Goal: Communication & Community: Participate in discussion

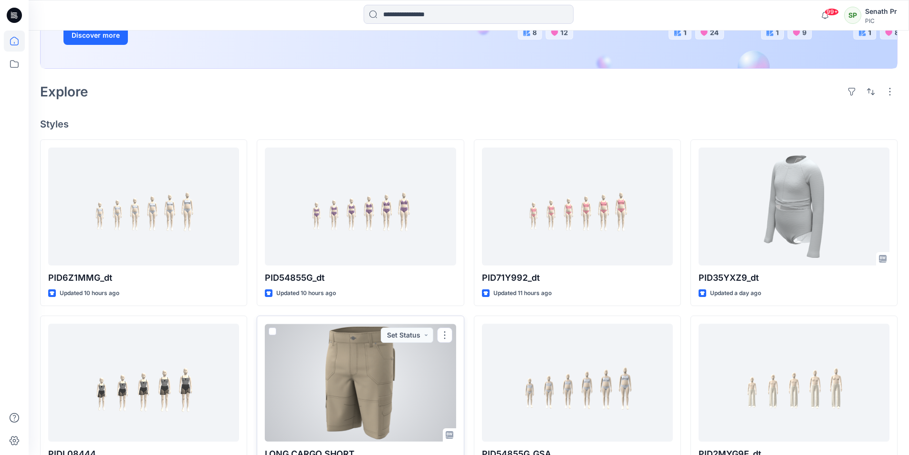
scroll to position [191, 0]
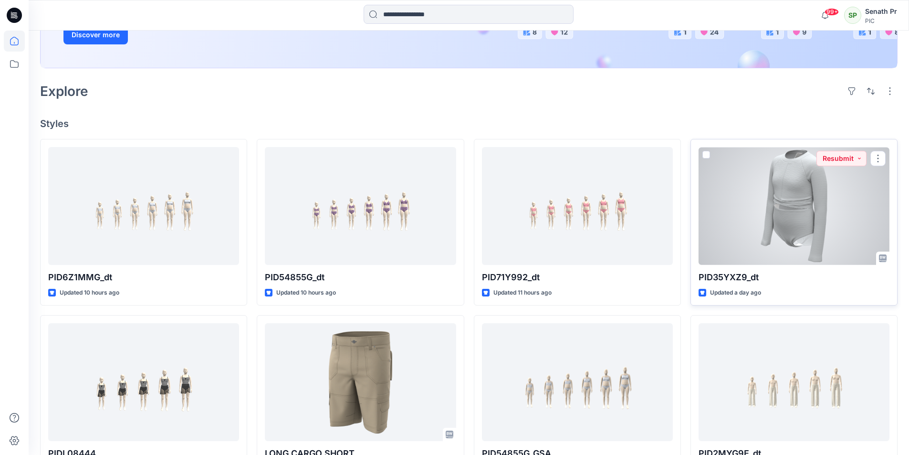
click at [825, 175] on div at bounding box center [794, 206] width 191 height 118
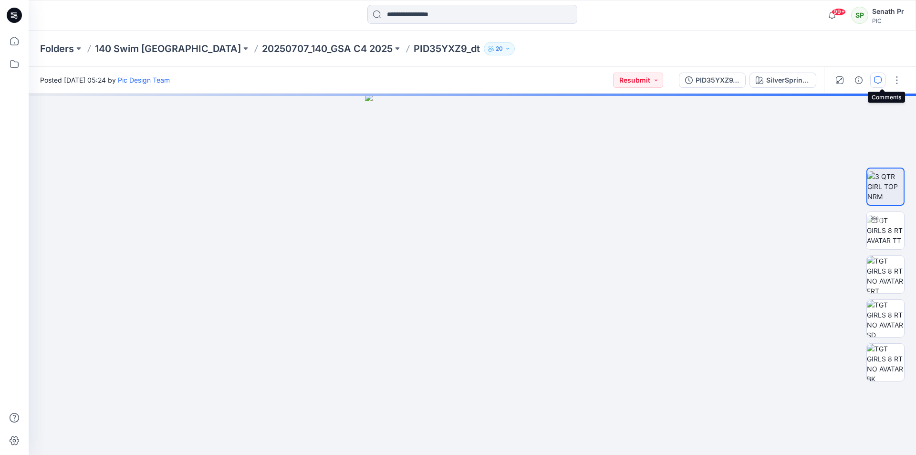
click at [886, 80] on button "button" at bounding box center [877, 80] width 15 height 15
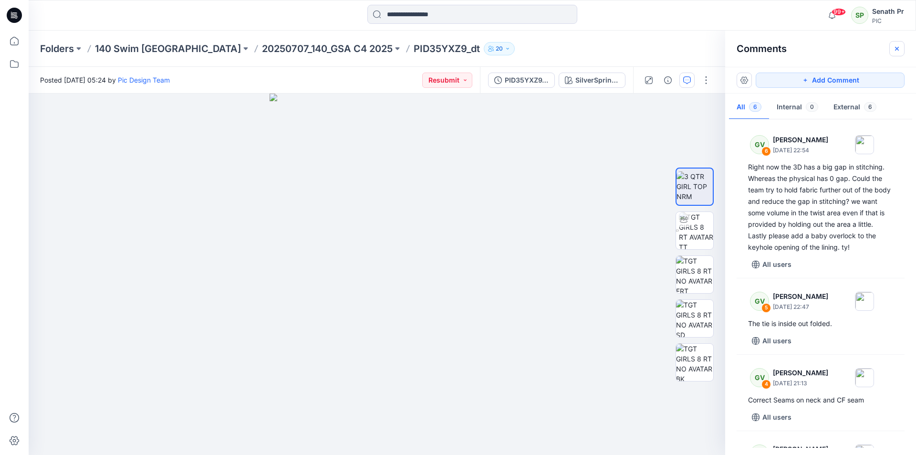
click at [900, 48] on button "button" at bounding box center [896, 48] width 15 height 15
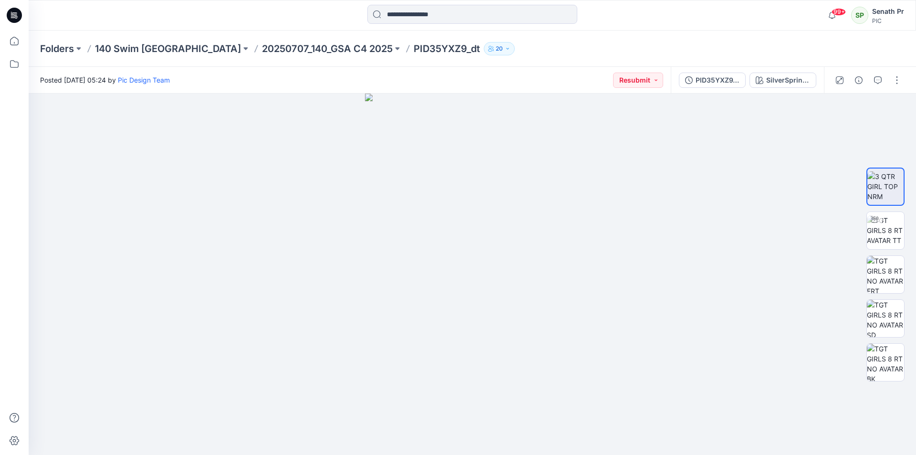
click at [13, 10] on icon at bounding box center [14, 15] width 15 height 15
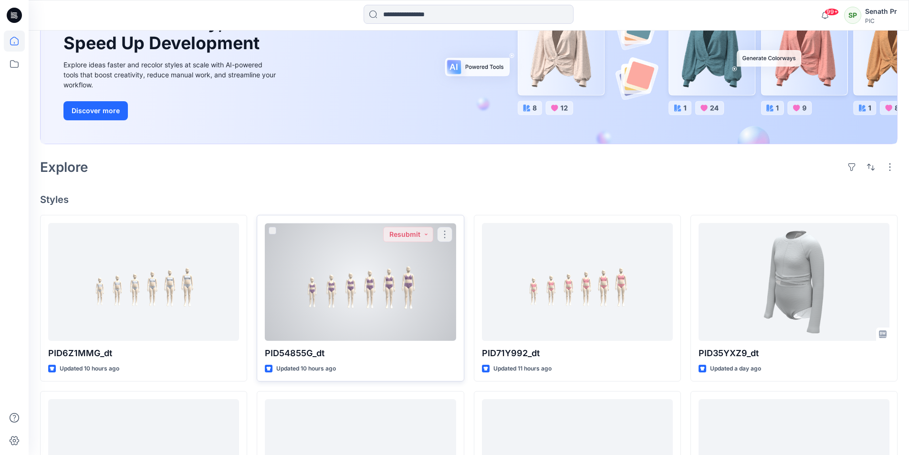
scroll to position [143, 0]
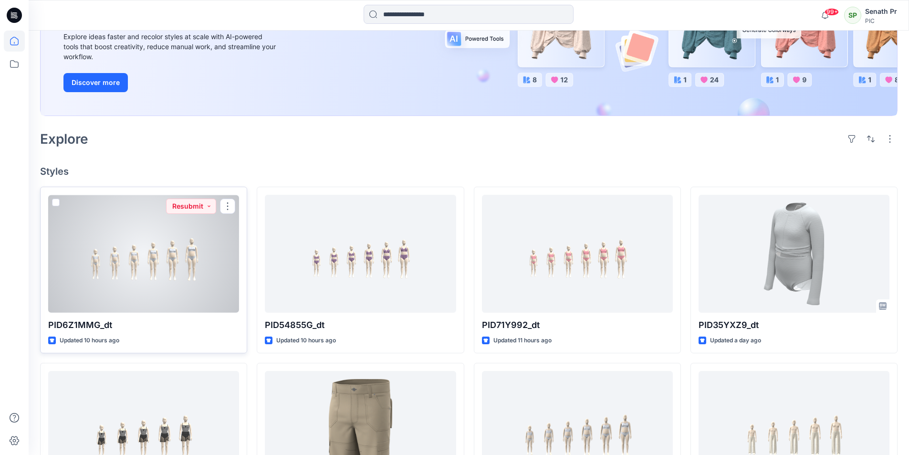
click at [158, 219] on div at bounding box center [143, 254] width 191 height 118
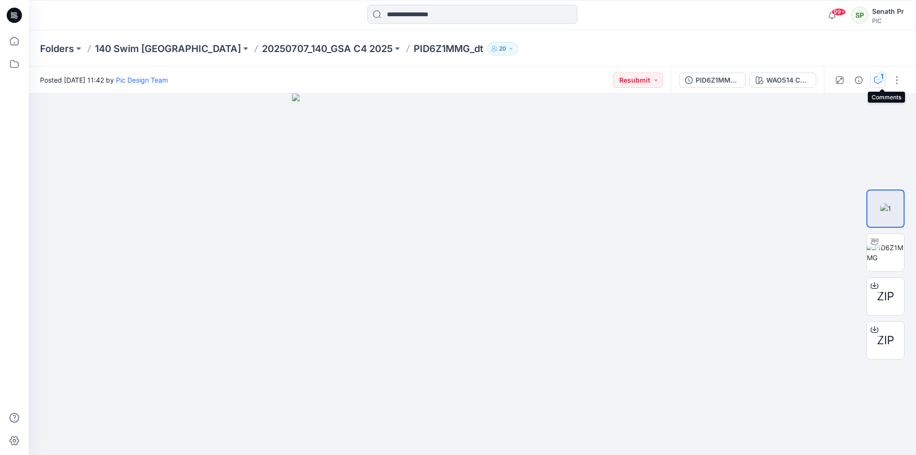
click at [883, 78] on div "1" at bounding box center [883, 77] width 10 height 10
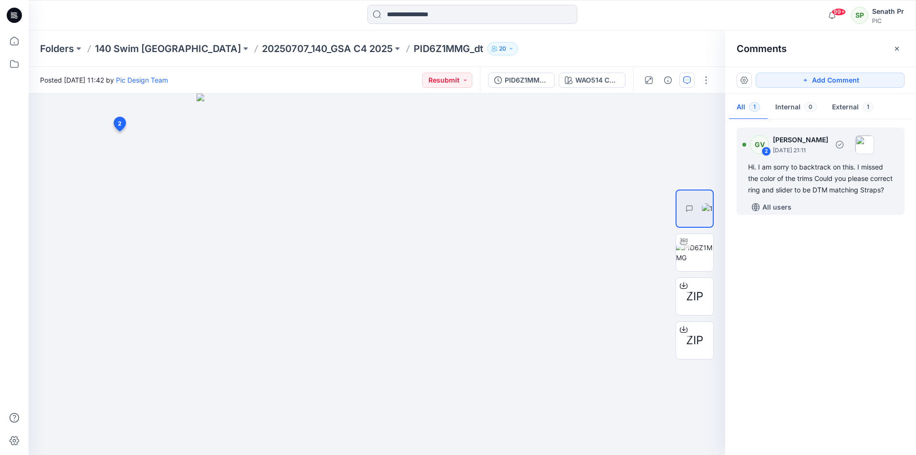
click at [837, 166] on div "Hi. I am sorry to backtrack on this. I missed the color of the trims Could you …" at bounding box center [820, 178] width 145 height 34
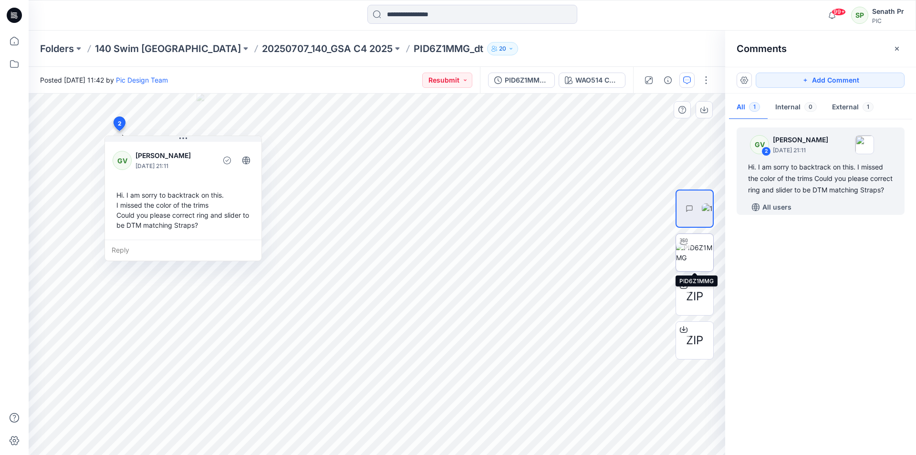
click at [686, 242] on icon at bounding box center [684, 241] width 8 height 6
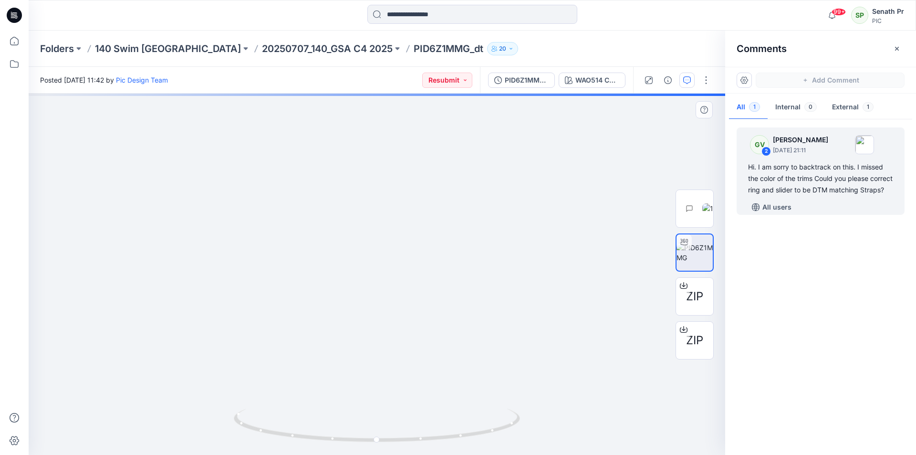
drag, startPoint x: 474, startPoint y: 179, endPoint x: 425, endPoint y: 251, distance: 87.0
drag, startPoint x: 513, startPoint y: 426, endPoint x: 386, endPoint y: 442, distance: 128.5
click at [386, 442] on icon at bounding box center [378, 426] width 289 height 36
drag, startPoint x: 379, startPoint y: 130, endPoint x: 344, endPoint y: 301, distance: 174.9
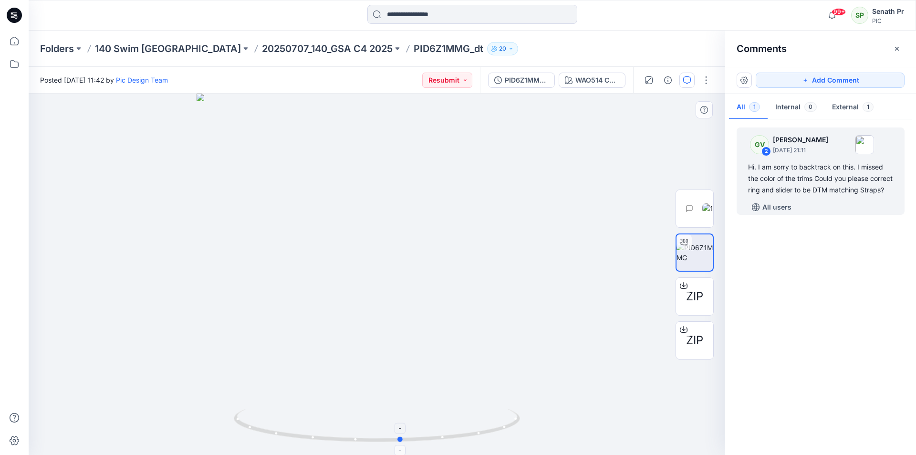
drag, startPoint x: 512, startPoint y: 429, endPoint x: 377, endPoint y: 426, distance: 134.6
click at [377, 426] on icon at bounding box center [378, 426] width 289 height 36
drag, startPoint x: 495, startPoint y: 245, endPoint x: 349, endPoint y: 314, distance: 161.8
drag, startPoint x: 507, startPoint y: 428, endPoint x: 492, endPoint y: 439, distance: 19.1
click at [492, 439] on icon at bounding box center [378, 426] width 289 height 36
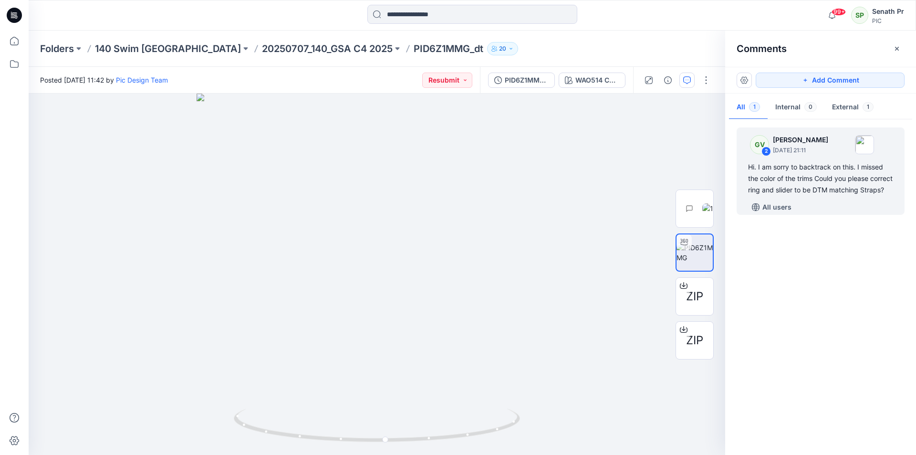
click at [16, 15] on icon at bounding box center [14, 15] width 15 height 15
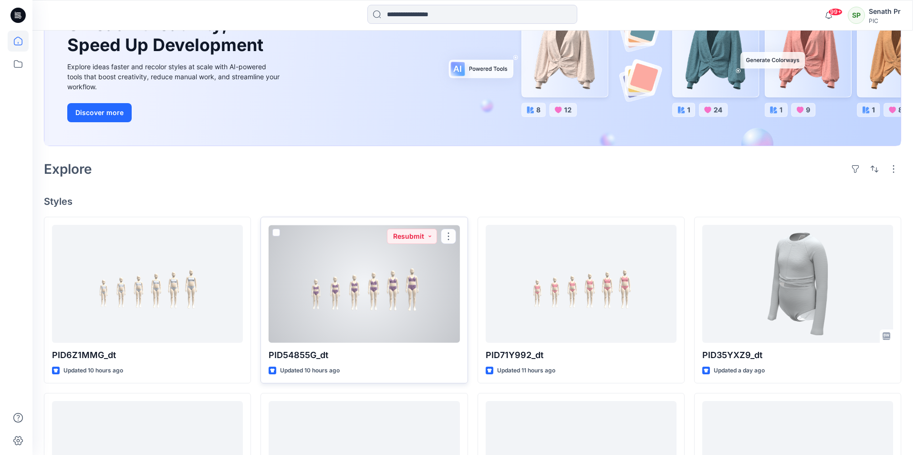
scroll to position [191, 0]
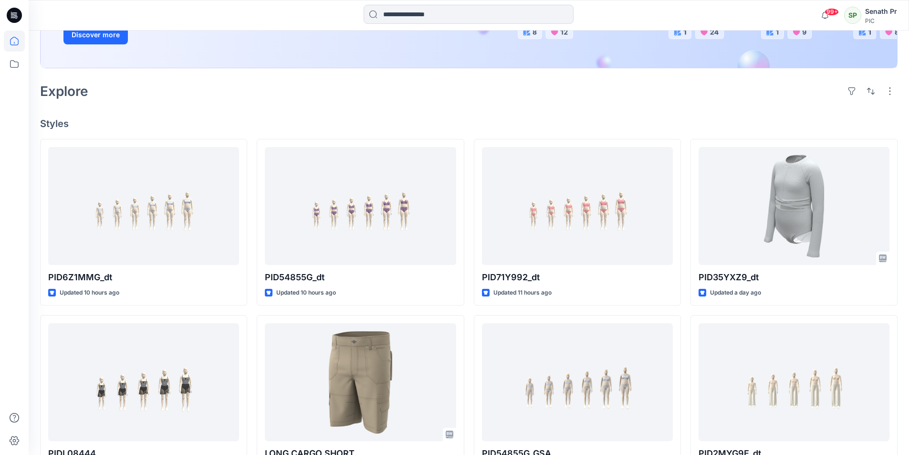
click at [878, 9] on div "Senath Pr" at bounding box center [881, 11] width 32 height 11
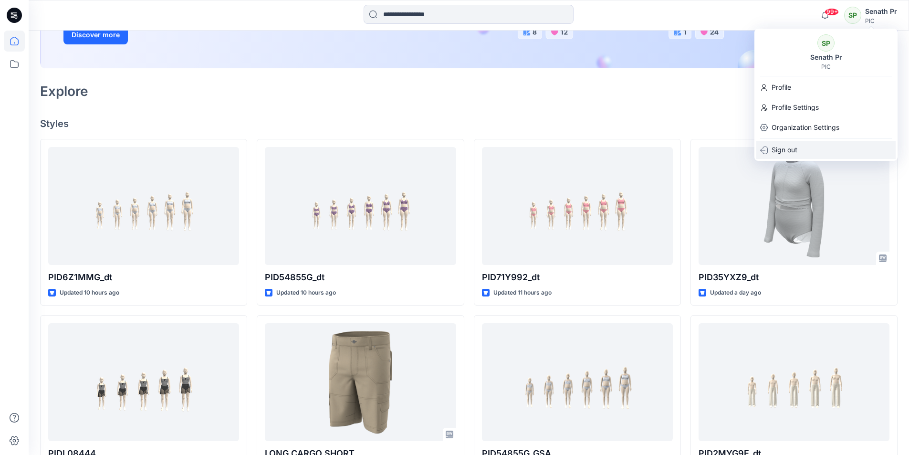
click at [790, 149] on p "Sign out" at bounding box center [785, 150] width 26 height 18
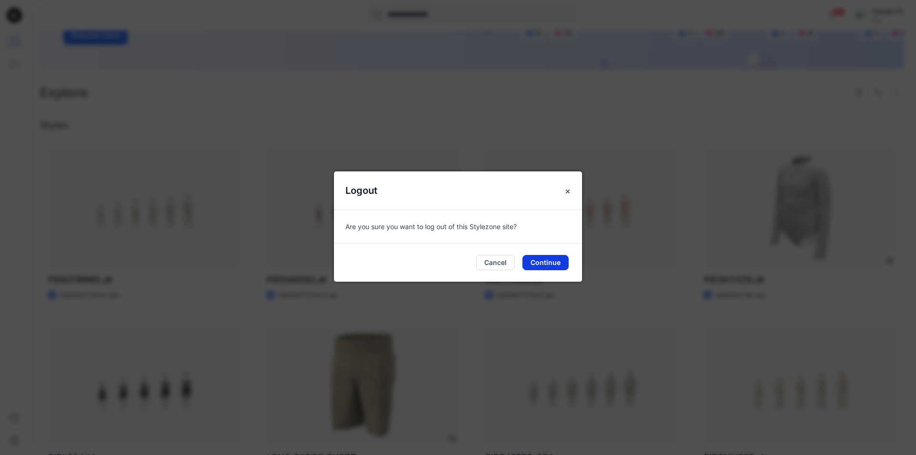
click at [558, 258] on button "Continue" at bounding box center [546, 262] width 46 height 15
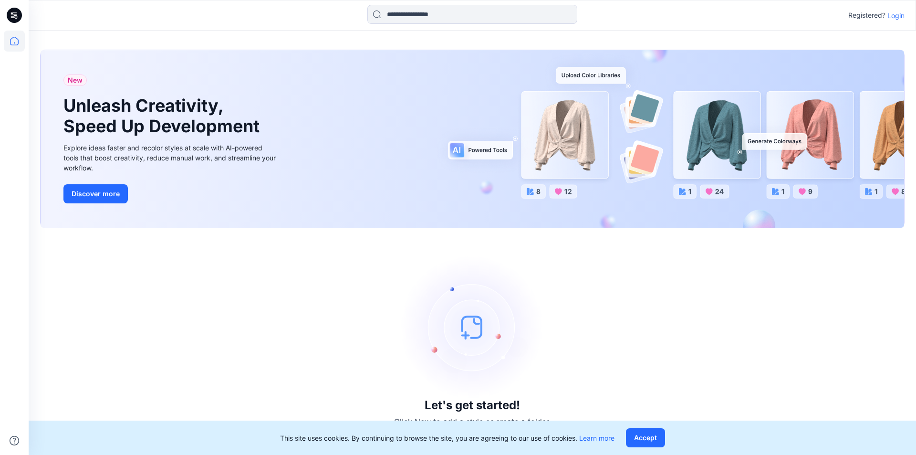
click at [898, 15] on p "Login" at bounding box center [896, 15] width 17 height 10
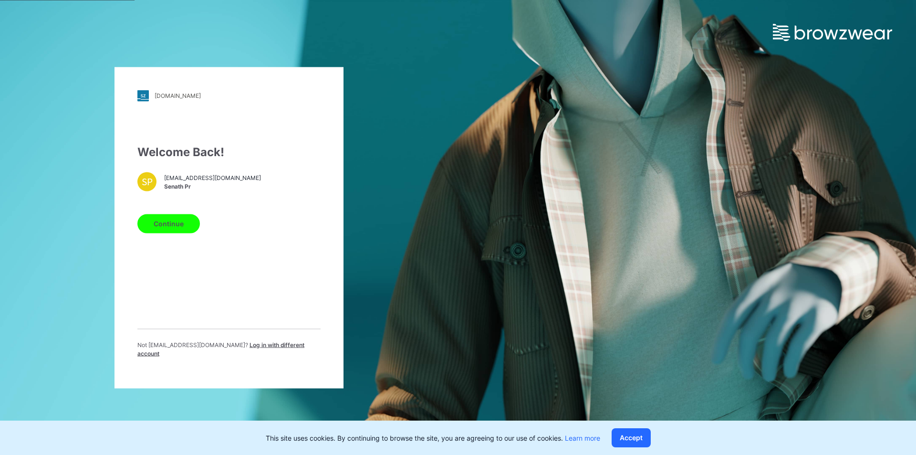
click at [264, 349] on span "Log in with different account" at bounding box center [220, 349] width 167 height 16
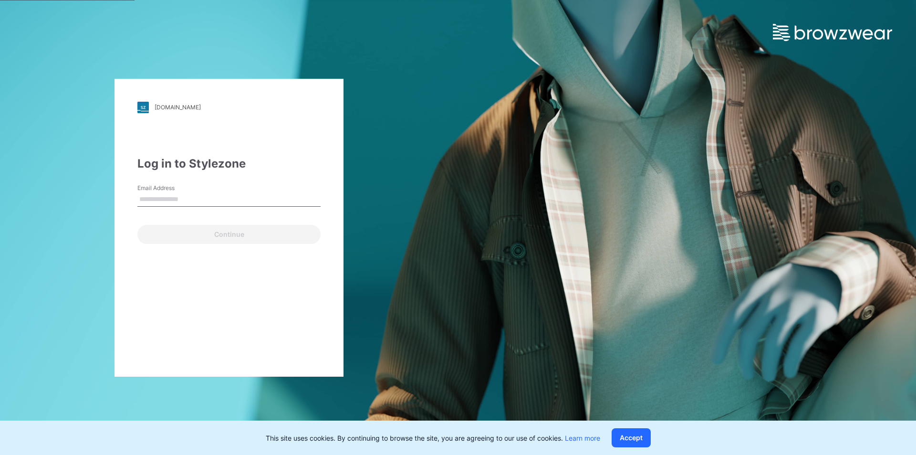
type input "**********"
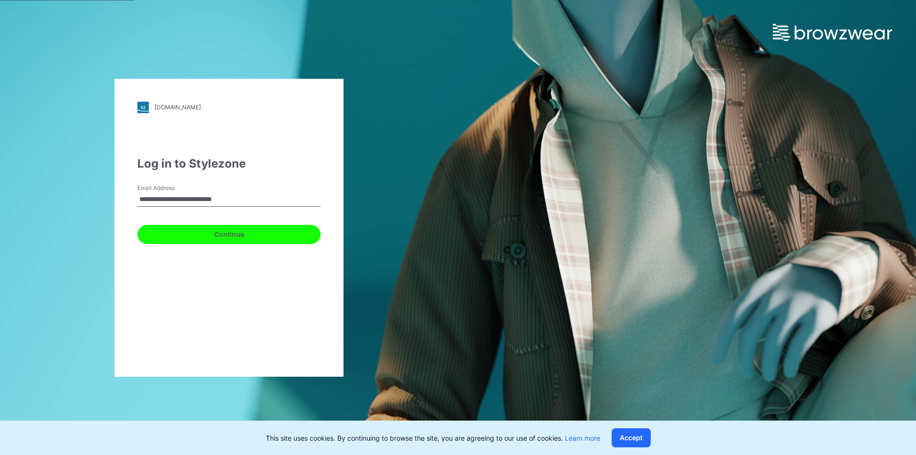
click at [254, 231] on button "Continue" at bounding box center [228, 234] width 183 height 19
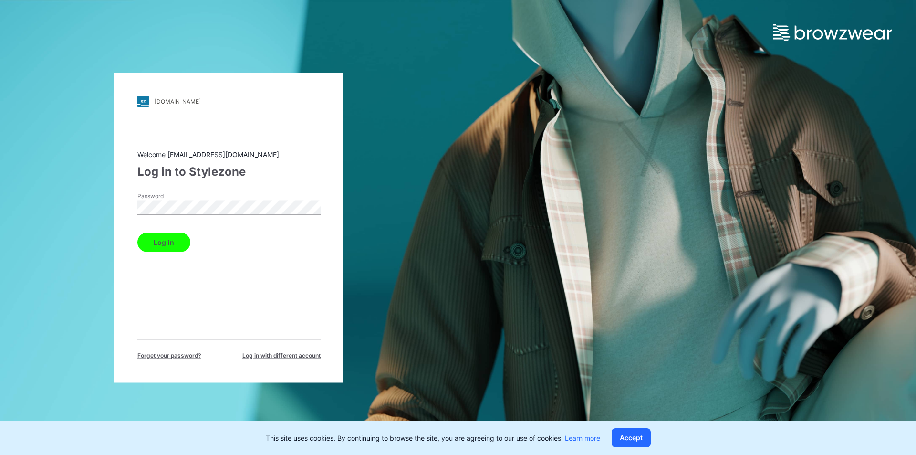
click at [168, 239] on button "Log in" at bounding box center [163, 241] width 53 height 19
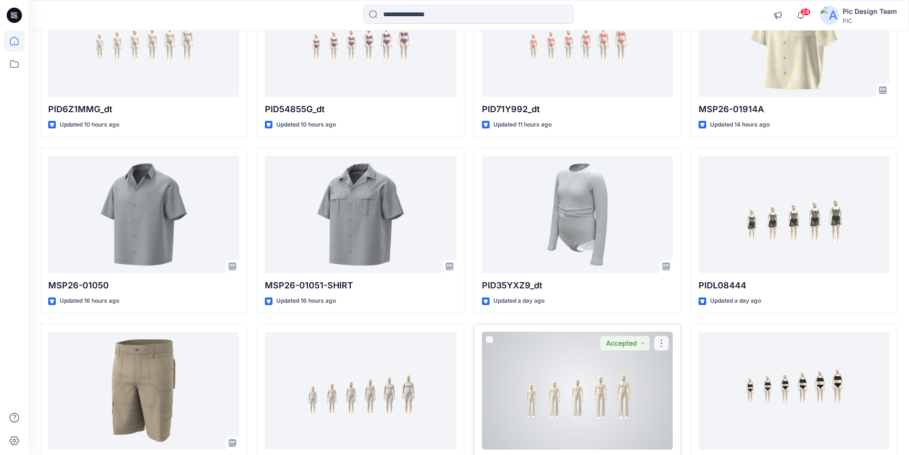
scroll to position [187, 0]
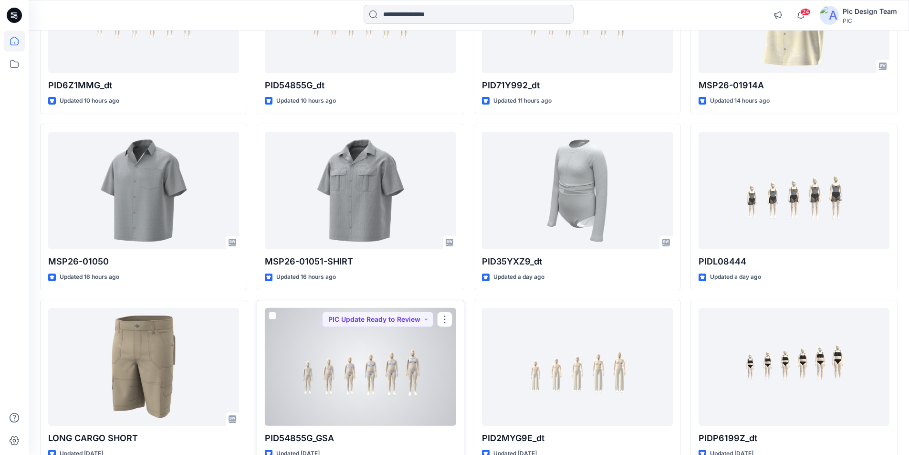
click at [387, 322] on div at bounding box center [360, 367] width 191 height 118
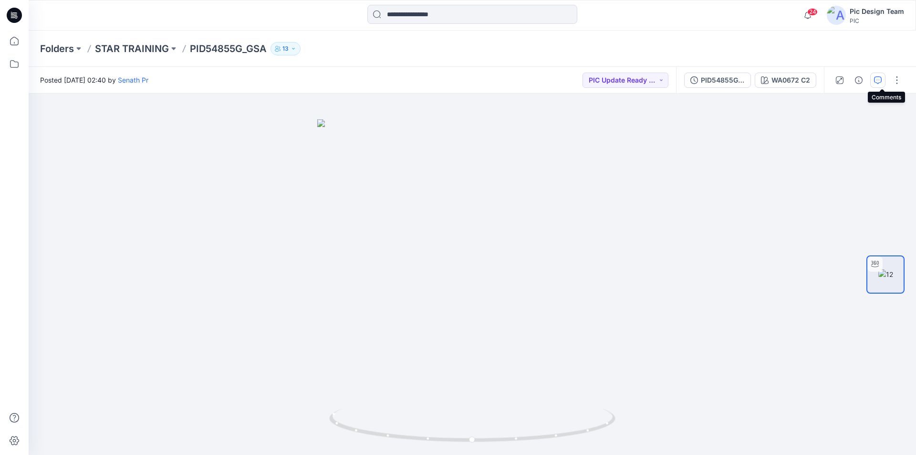
click at [879, 79] on icon "button" at bounding box center [878, 80] width 8 height 8
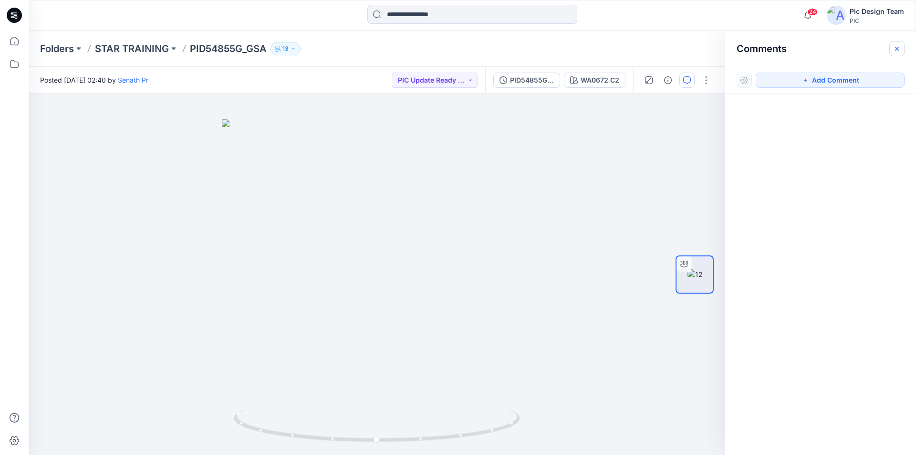
click at [895, 48] on icon "button" at bounding box center [897, 49] width 8 height 8
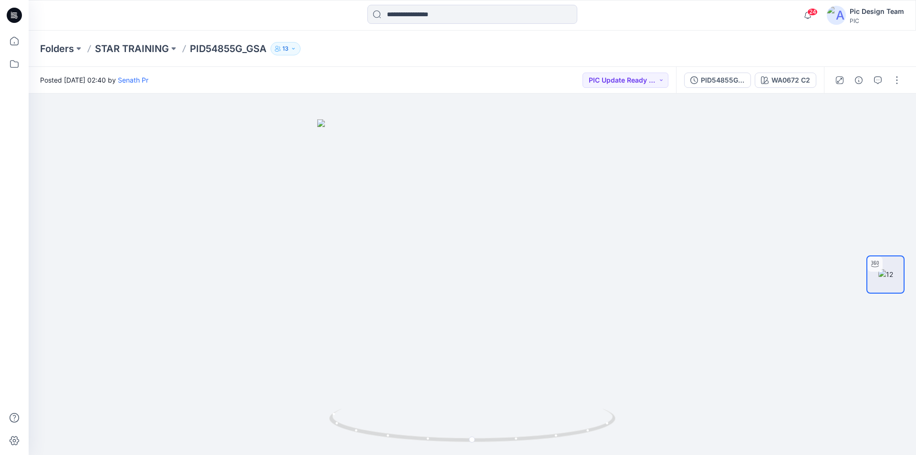
click at [14, 17] on icon at bounding box center [14, 15] width 15 height 15
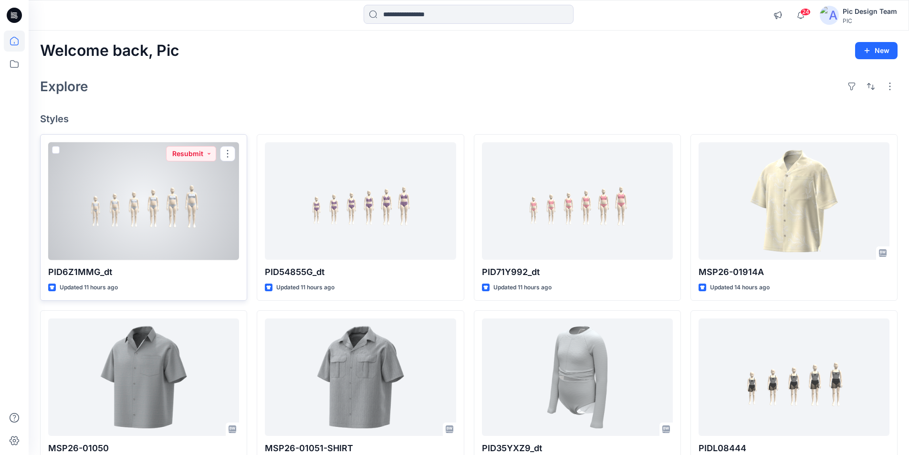
click at [161, 190] on div at bounding box center [143, 201] width 191 height 118
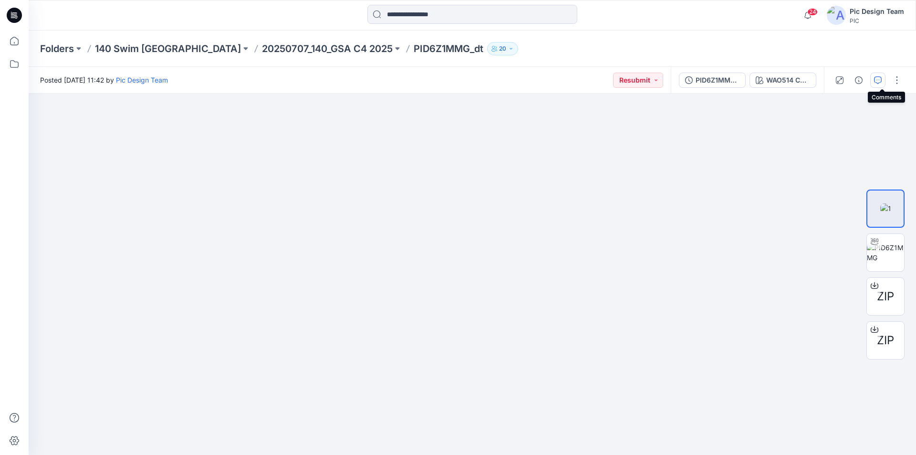
click at [880, 79] on icon "button" at bounding box center [878, 80] width 8 height 8
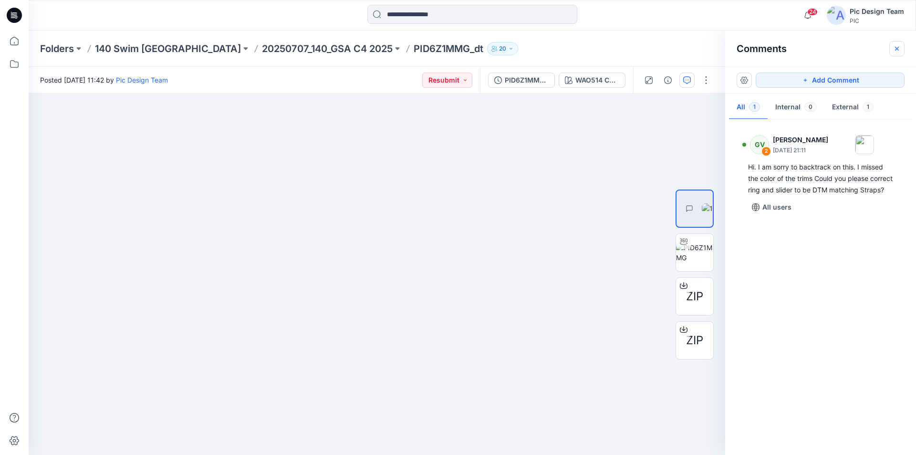
click at [899, 49] on icon "button" at bounding box center [897, 49] width 8 height 8
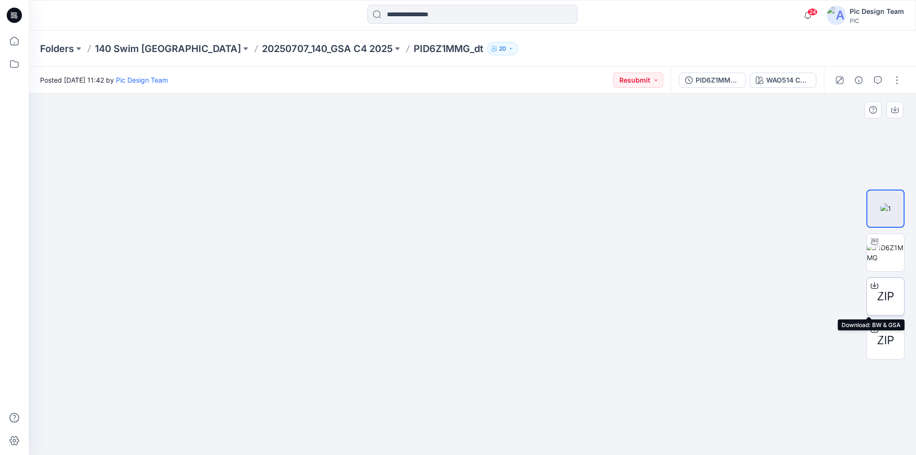
click at [873, 284] on icon at bounding box center [875, 286] width 8 height 8
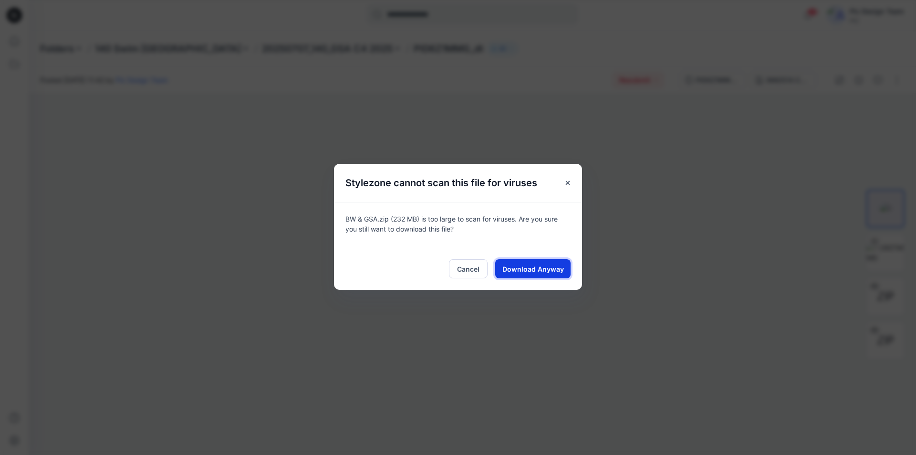
click at [526, 265] on span "Download Anyway" at bounding box center [533, 269] width 62 height 10
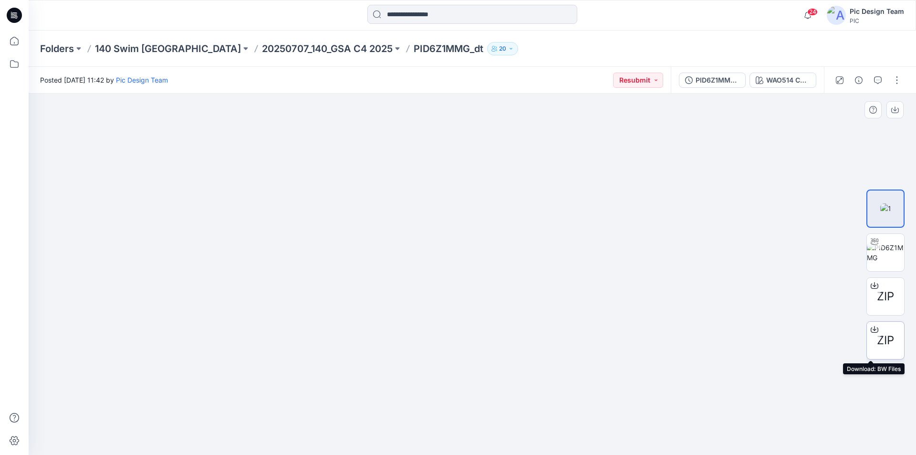
click at [875, 327] on icon at bounding box center [875, 329] width 8 height 8
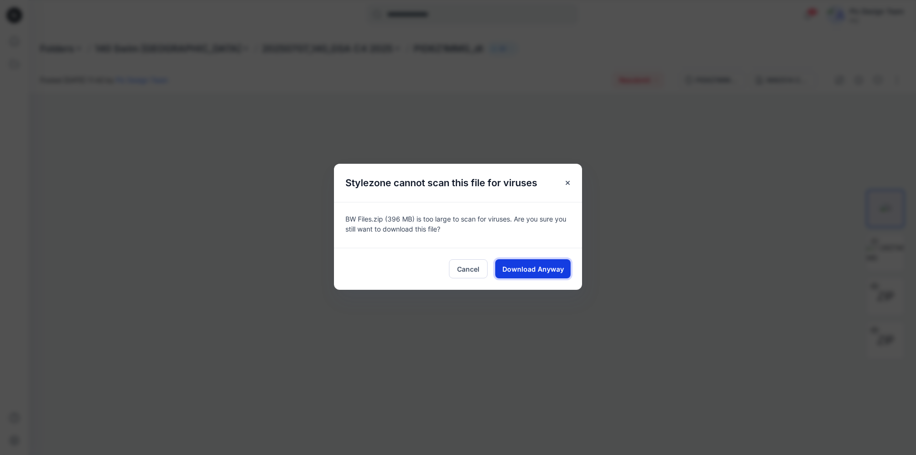
click at [515, 264] on span "Download Anyway" at bounding box center [533, 269] width 62 height 10
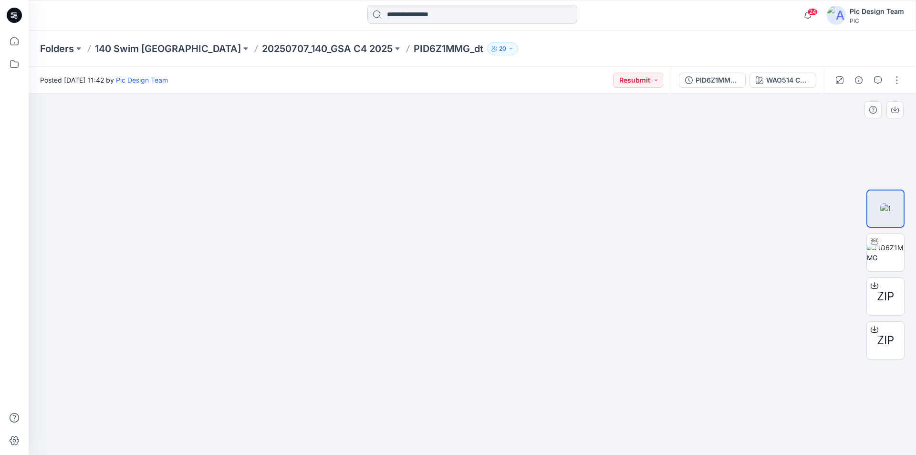
drag, startPoint x: 622, startPoint y: 313, endPoint x: 572, endPoint y: 314, distance: 49.6
drag, startPoint x: 805, startPoint y: 416, endPoint x: 743, endPoint y: 343, distance: 95.2
click at [11, 12] on icon at bounding box center [11, 12] width 1 height 0
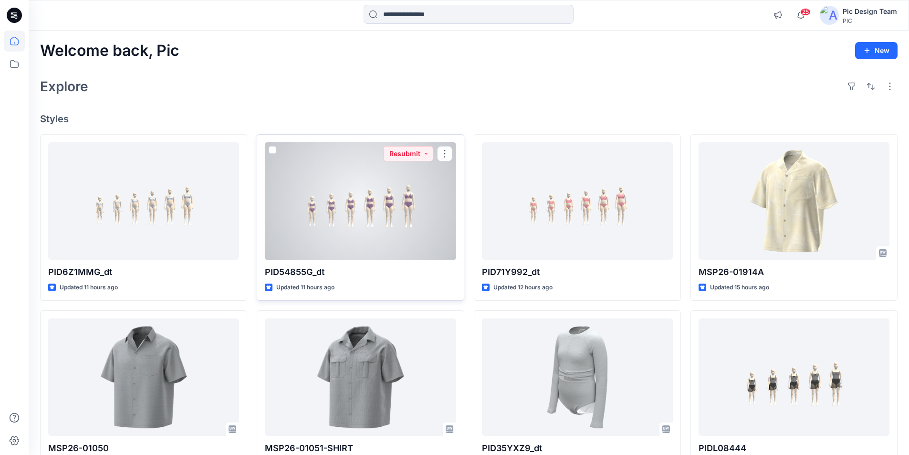
click at [394, 194] on div at bounding box center [360, 201] width 191 height 118
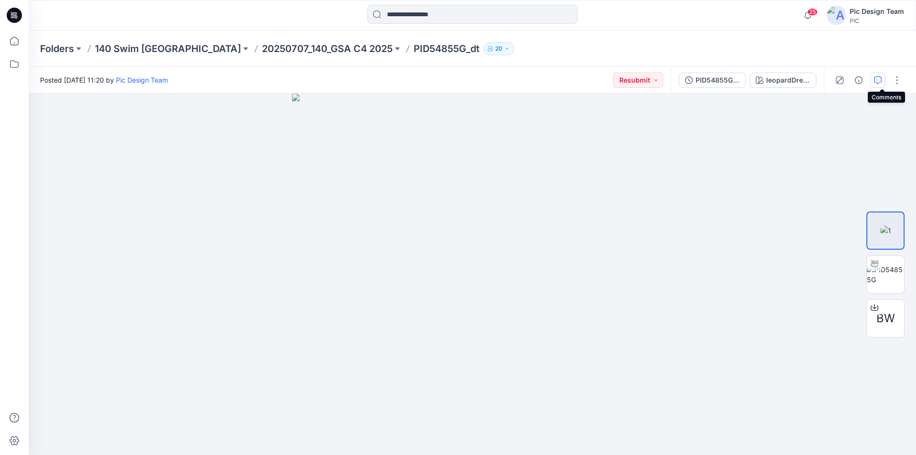
click at [880, 80] on icon "button" at bounding box center [878, 79] width 3 height 0
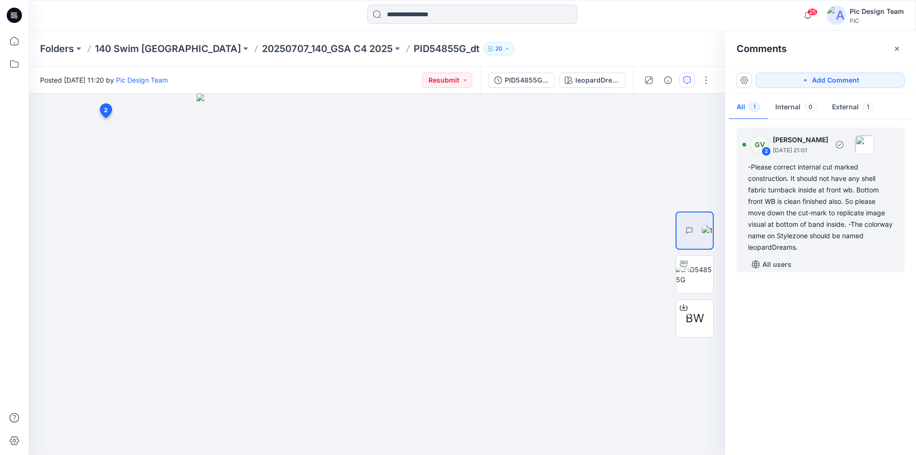
click at [849, 186] on div "-Please correct internal cut marked construction. It should not have any shell …" at bounding box center [820, 207] width 145 height 92
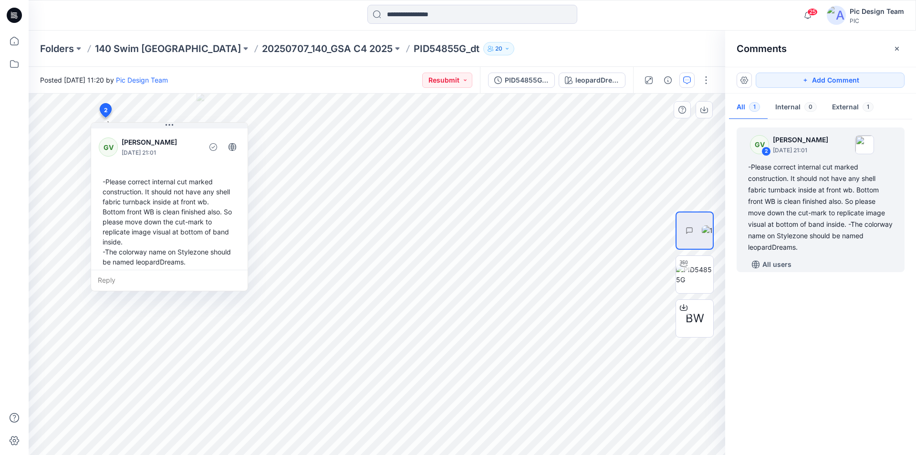
click at [135, 270] on div "Reply" at bounding box center [169, 280] width 157 height 21
click at [187, 300] on button "Cancel" at bounding box center [188, 307] width 39 height 15
